Goal: Transaction & Acquisition: Purchase product/service

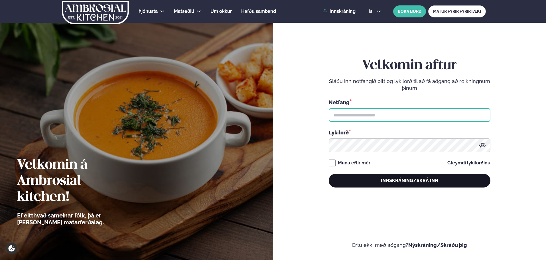
type input "**********"
click at [347, 175] on button "Innskráning/Skrá inn" at bounding box center [410, 181] width 162 height 14
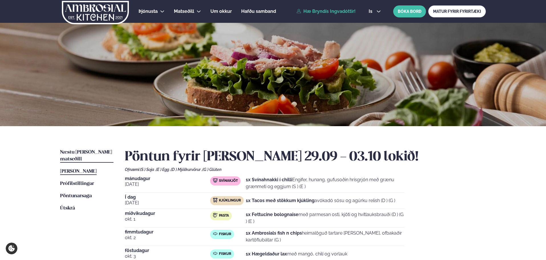
click at [94, 152] on span "Næstu [PERSON_NAME] matseðill" at bounding box center [86, 156] width 52 height 12
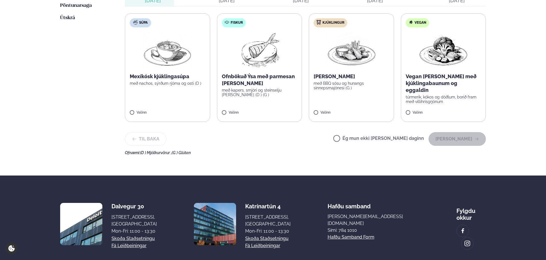
scroll to position [143, 0]
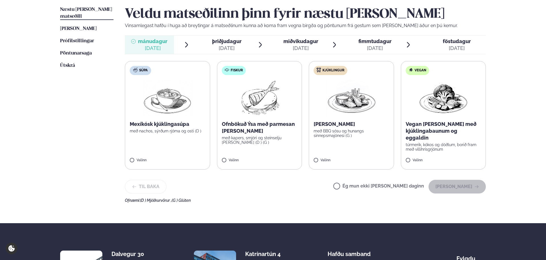
click at [360, 41] on span "fimmtudagur" at bounding box center [375, 41] width 33 height 6
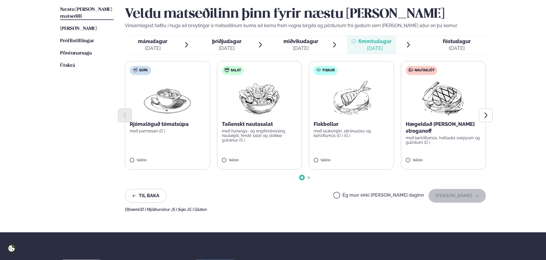
click at [137, 49] on span "mánudagur mán. [DATE]" at bounding box center [149, 45] width 49 height 18
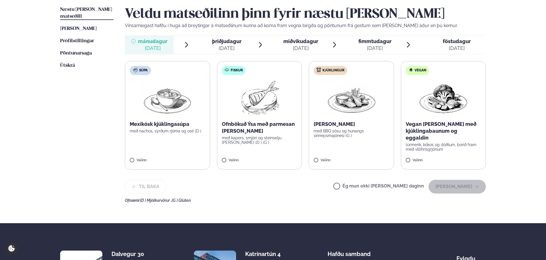
click at [288, 134] on p "Ofnbökuð Ýsa með parmesan [PERSON_NAME]" at bounding box center [260, 128] width 76 height 14
click at [467, 187] on button "[PERSON_NAME]" at bounding box center [457, 187] width 57 height 14
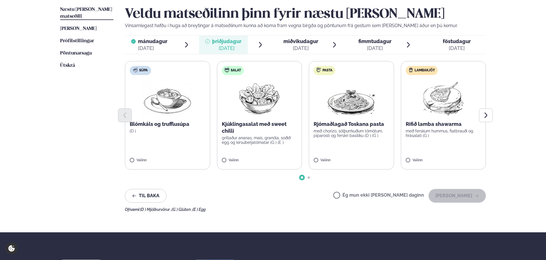
click at [454, 147] on label "Lambakjöt Rifið lamba shawarma með ferskum hummus, flatbrauði og hrásalati (G )…" at bounding box center [443, 115] width 85 height 108
click at [464, 197] on button "[PERSON_NAME]" at bounding box center [457, 196] width 57 height 14
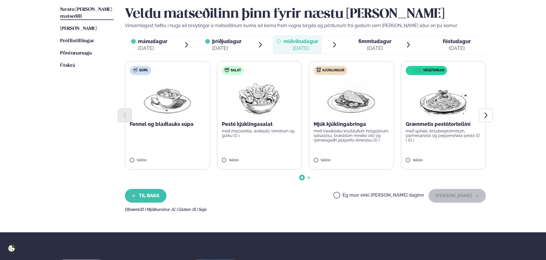
click at [160, 201] on button "Til baka" at bounding box center [146, 196] width 42 height 14
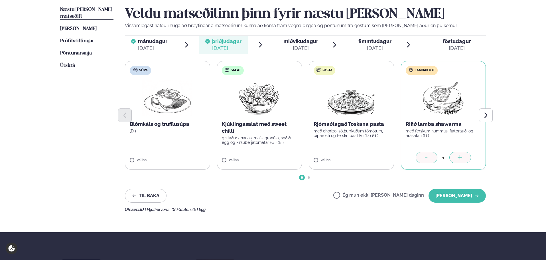
click at [366, 123] on p "Rjómaðlagað Toskana pasta" at bounding box center [352, 124] width 76 height 7
click at [429, 158] on icon at bounding box center [427, 158] width 6 height 6
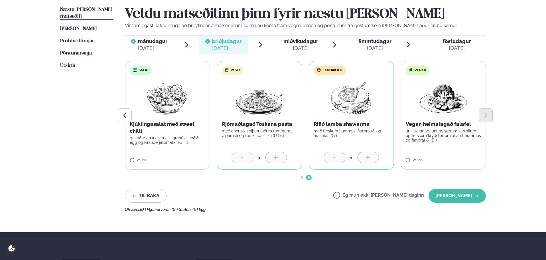
click at [336, 157] on icon at bounding box center [335, 158] width 6 height 6
click at [457, 199] on button "[PERSON_NAME]" at bounding box center [457, 196] width 57 height 14
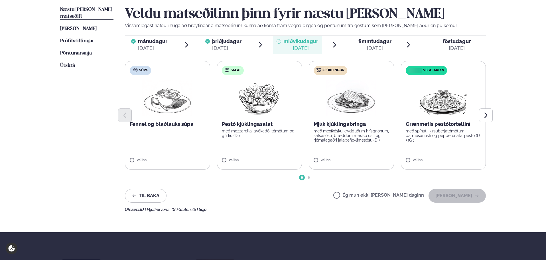
click at [344, 133] on p "með mexíkósku krydduðum hrísgrjónum, salsasósu, bræddum mexíkó osti og rjómalag…" at bounding box center [352, 136] width 76 height 14
click at [451, 193] on button "[PERSON_NAME]" at bounding box center [457, 196] width 57 height 14
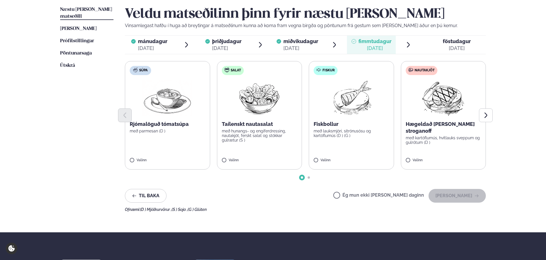
click at [450, 147] on label "Nautakjöt Hægeldað [PERSON_NAME] stroganoff með kartöflumús, hvítlauks sveppum …" at bounding box center [443, 115] width 85 height 108
drag, startPoint x: 518, startPoint y: 184, endPoint x: 508, endPoint y: 183, distance: 10.1
click at [519, 184] on div "Þjónusta Hádegismatur fyrir fyrirtæki Fyrirtækja veitingar Einkapartý Matseðill…" at bounding box center [273, 103] width 546 height 493
click at [508, 183] on div "Þjónusta Hádegismatur fyrir fyrirtæki Fyrirtækja veitingar Einkapartý Matseðill…" at bounding box center [273, 103] width 546 height 493
click at [284, 149] on label "Salat Taílenskt nautasalat með hunangs- og engiferdressing, nautakjöt, ferskt s…" at bounding box center [259, 115] width 85 height 108
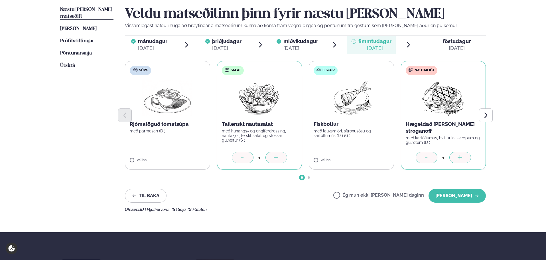
click at [278, 154] on div at bounding box center [277, 157] width 22 height 11
click at [226, 159] on div "2" at bounding box center [260, 157] width 76 height 11
click at [240, 156] on icon at bounding box center [243, 158] width 6 height 6
click at [431, 157] on div at bounding box center [427, 157] width 22 height 11
click at [452, 195] on button "[PERSON_NAME]" at bounding box center [457, 196] width 57 height 14
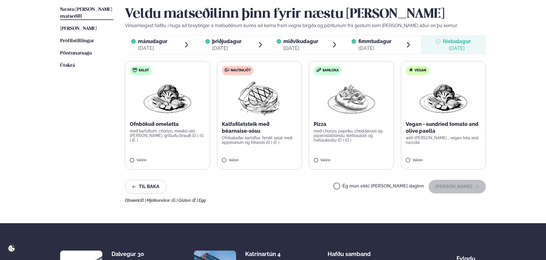
click at [272, 116] on img at bounding box center [259, 98] width 51 height 37
click at [457, 183] on button "[PERSON_NAME]" at bounding box center [457, 187] width 57 height 14
